Goal: Check status

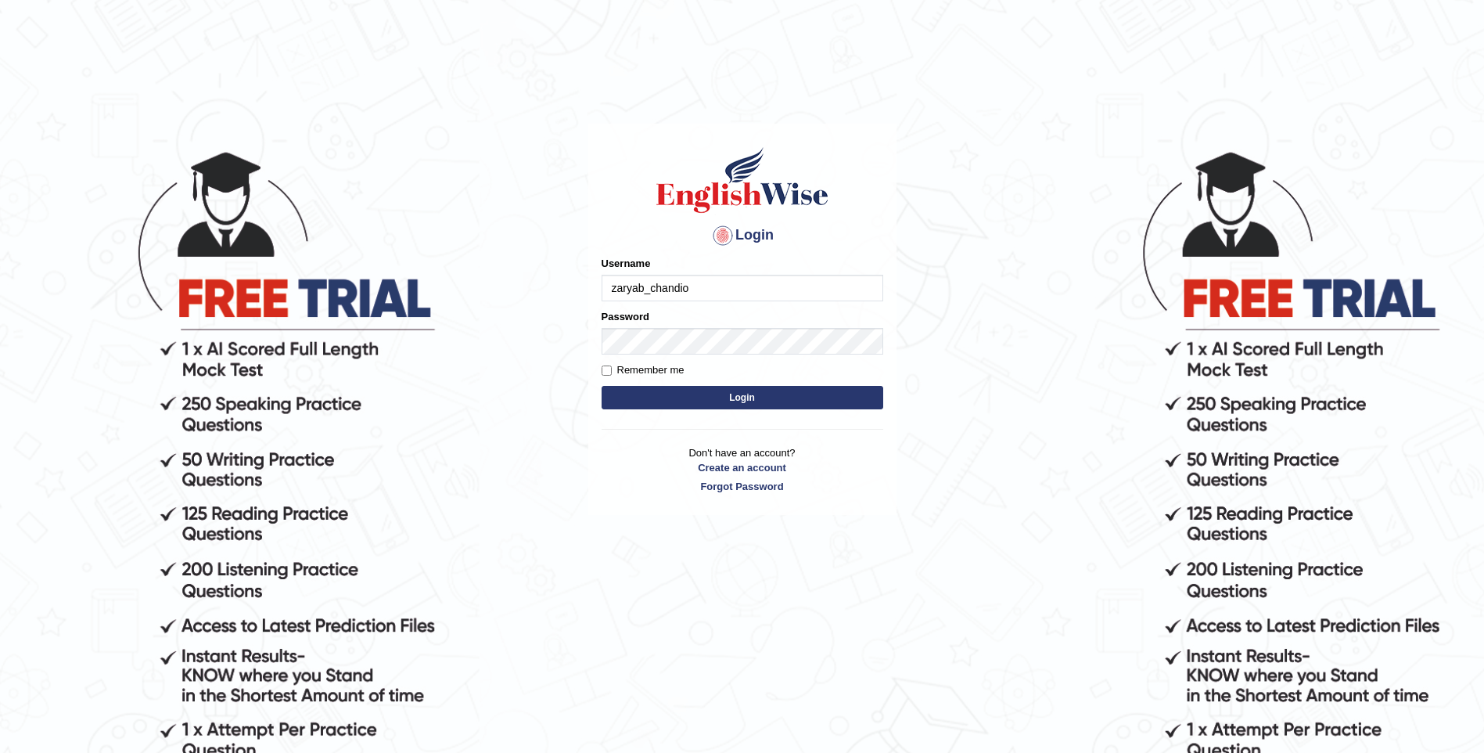
type input "zaryab_chandio"
click at [602, 386] on button "Login" at bounding box center [743, 397] width 282 height 23
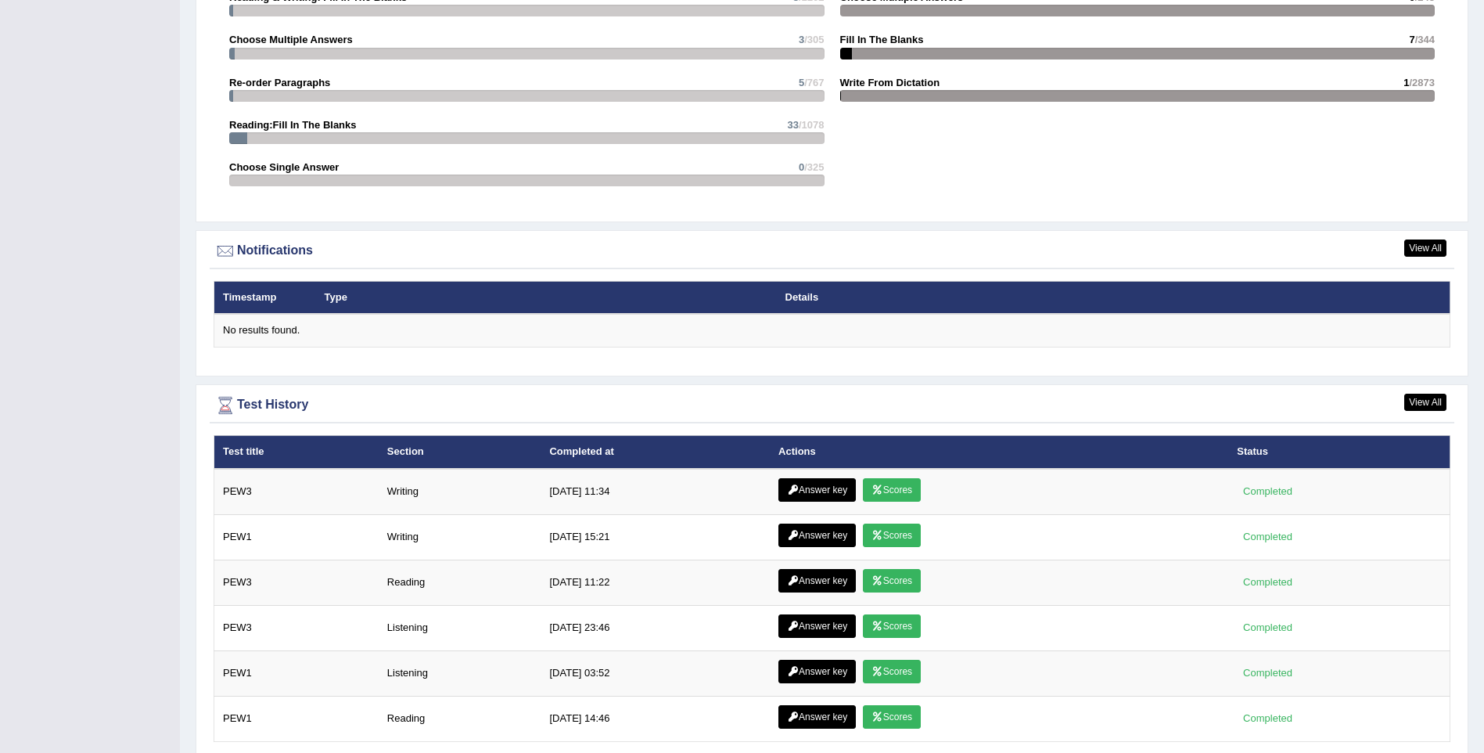
scroll to position [1851, 0]
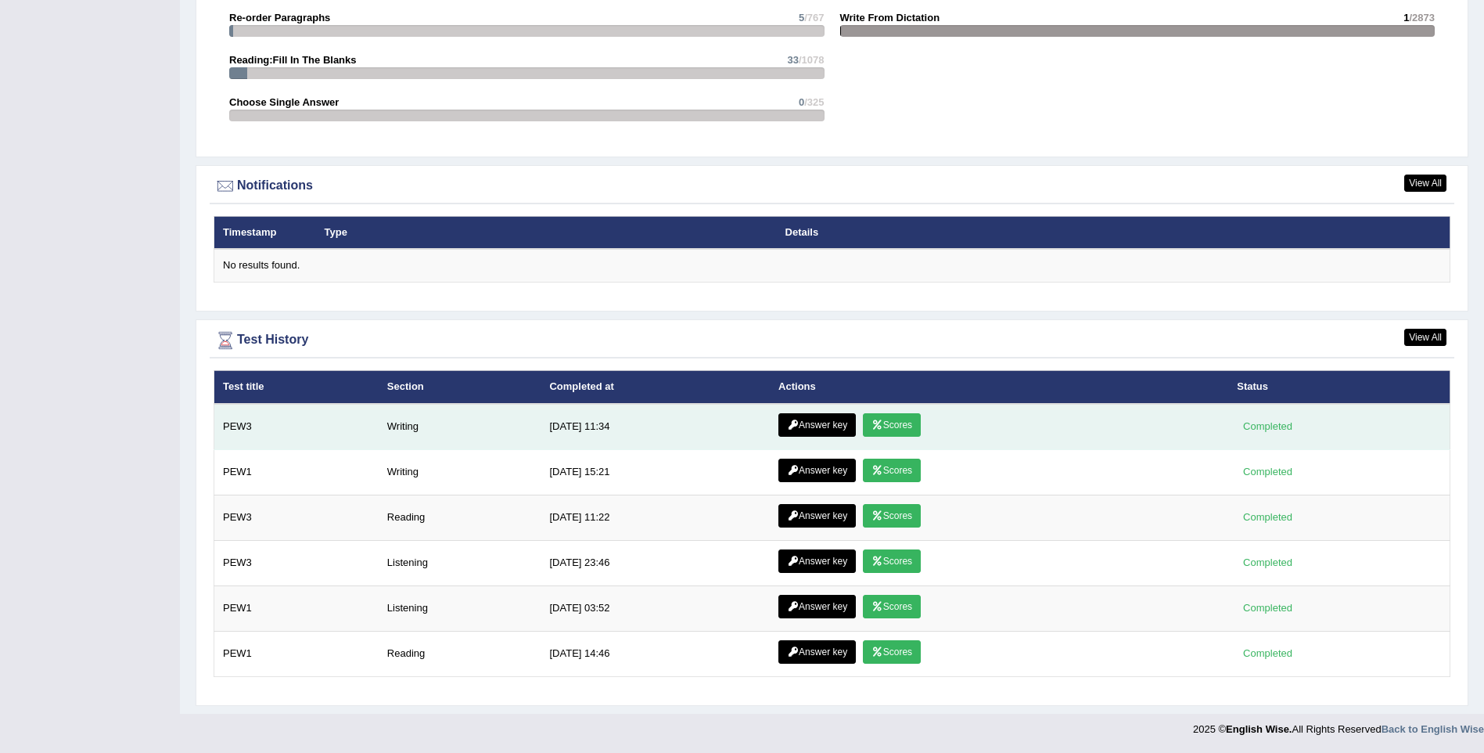
click at [882, 423] on link "Scores" at bounding box center [892, 424] width 58 height 23
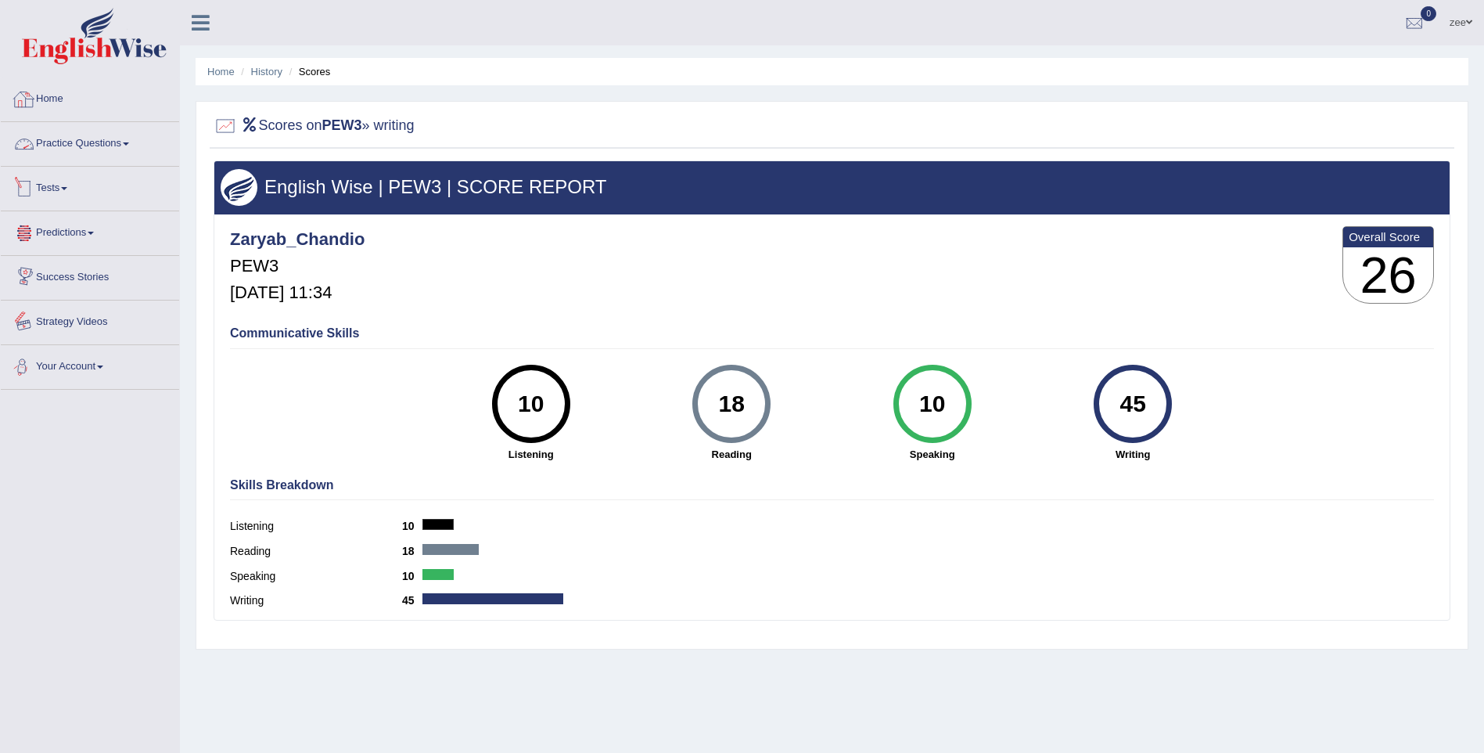
click at [78, 175] on link "Tests" at bounding box center [90, 186] width 178 height 39
click at [108, 150] on link "Practice Questions" at bounding box center [90, 141] width 178 height 39
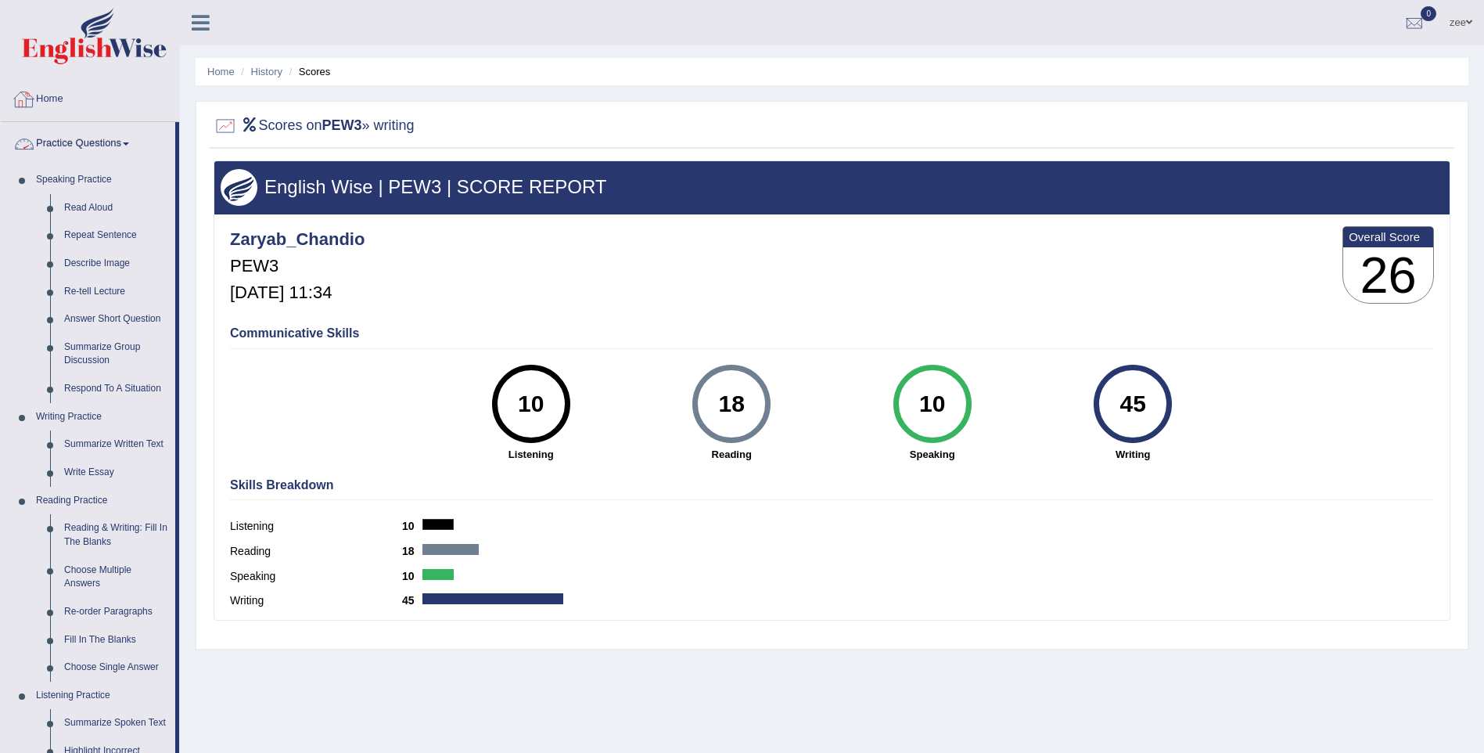
click at [62, 93] on link "Home" at bounding box center [90, 96] width 178 height 39
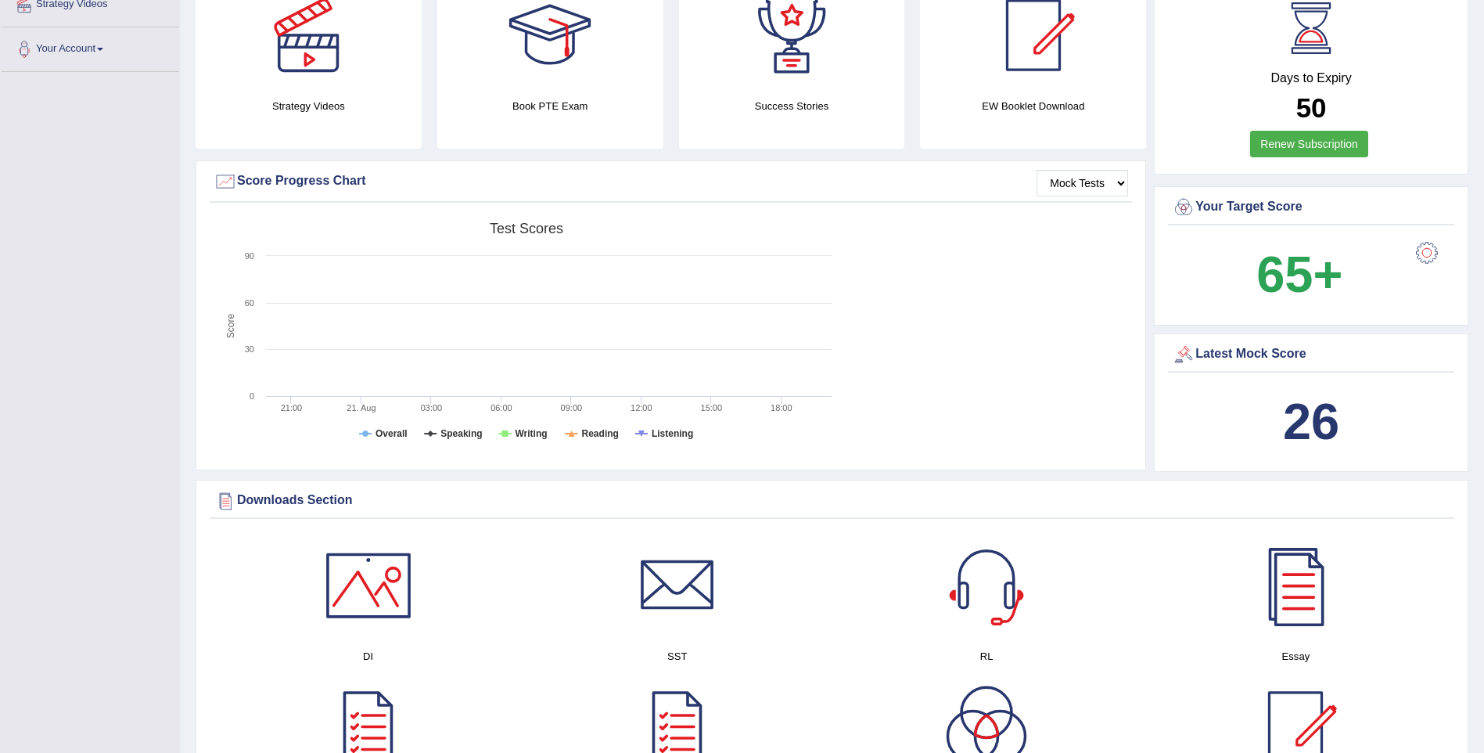
scroll to position [548, 0]
